Goal: Navigation & Orientation: Find specific page/section

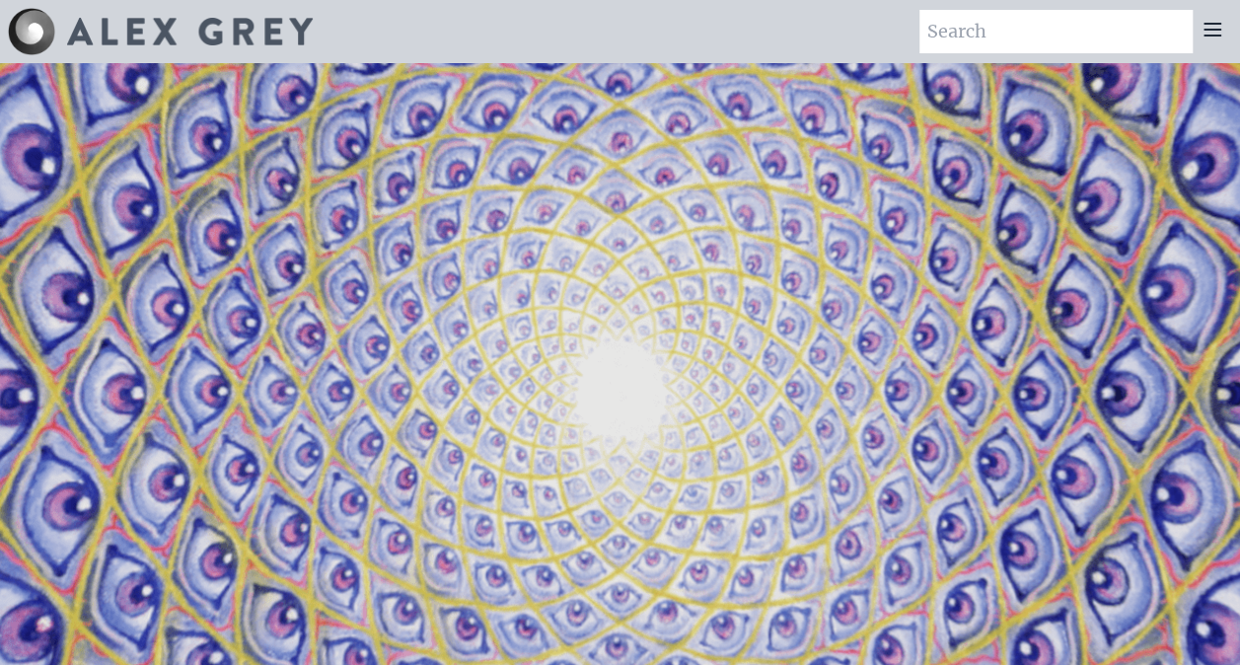
click at [1215, 30] on icon at bounding box center [1212, 30] width 16 height 12
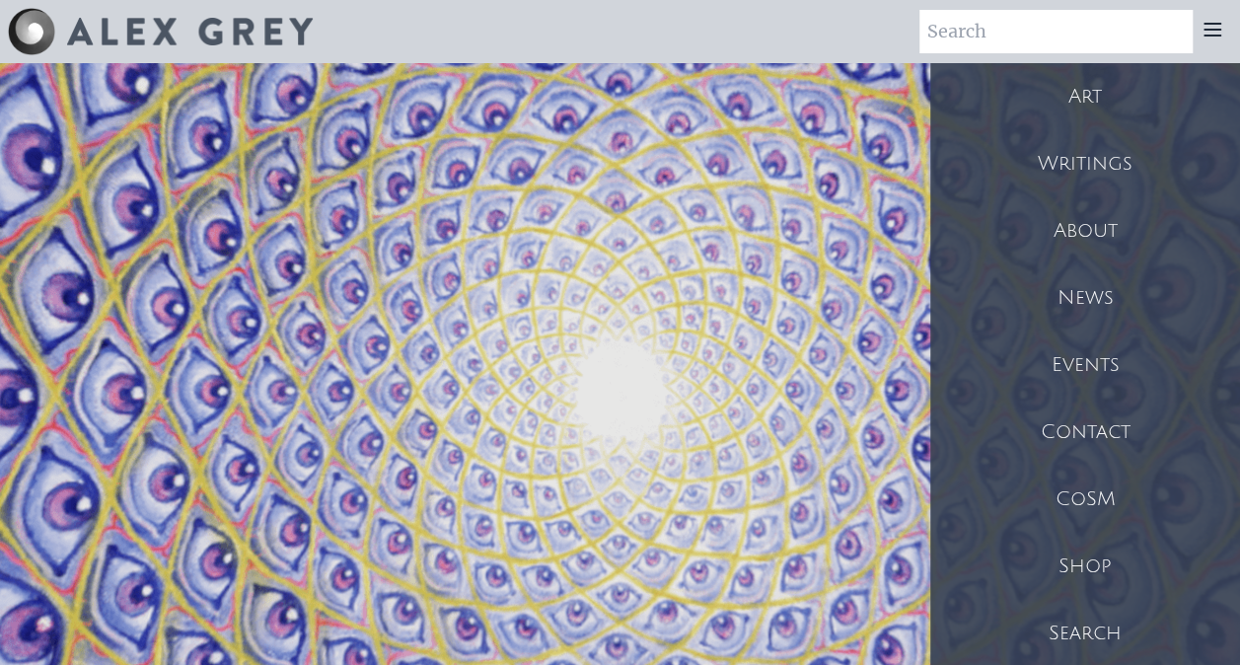
click at [1094, 562] on div "Shop" at bounding box center [1085, 566] width 310 height 67
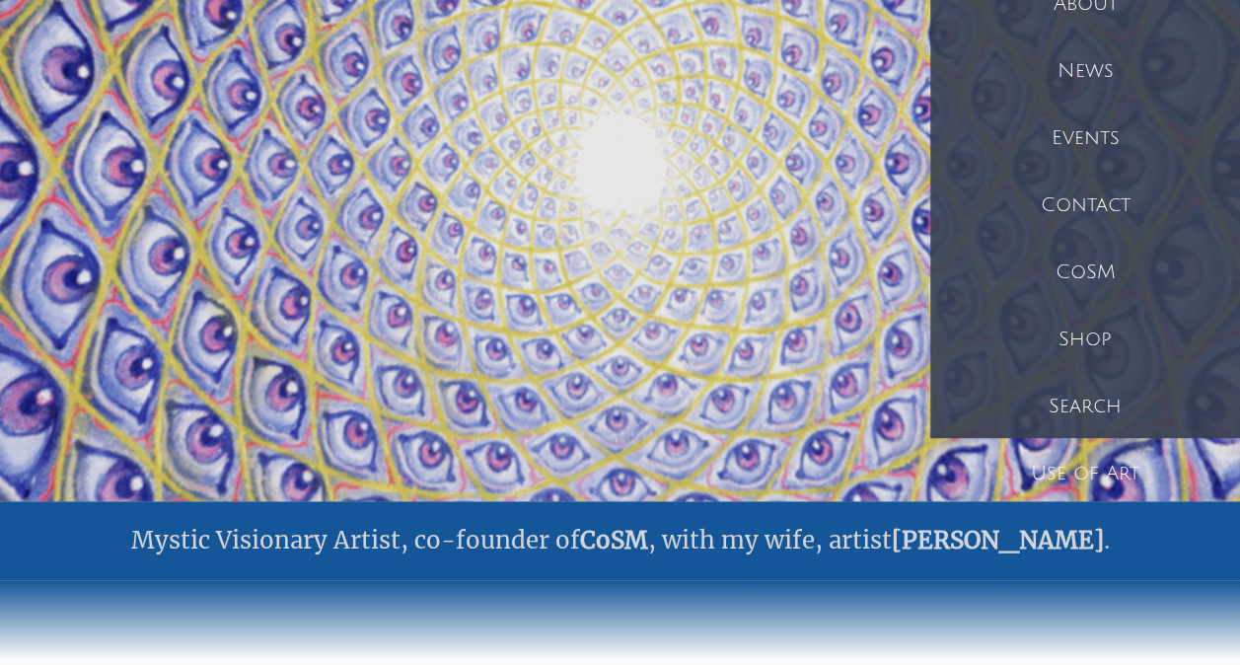
scroll to position [197, 0]
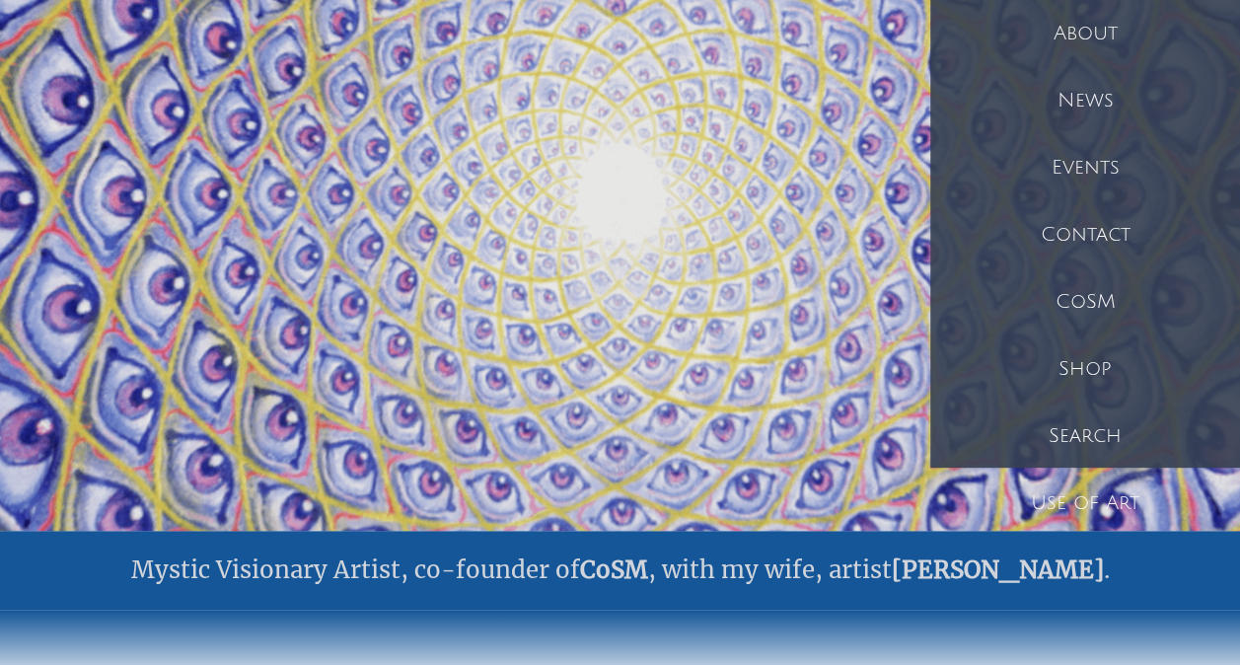
click at [1085, 160] on div "Events" at bounding box center [1085, 167] width 310 height 67
